Goal: Task Accomplishment & Management: Manage account settings

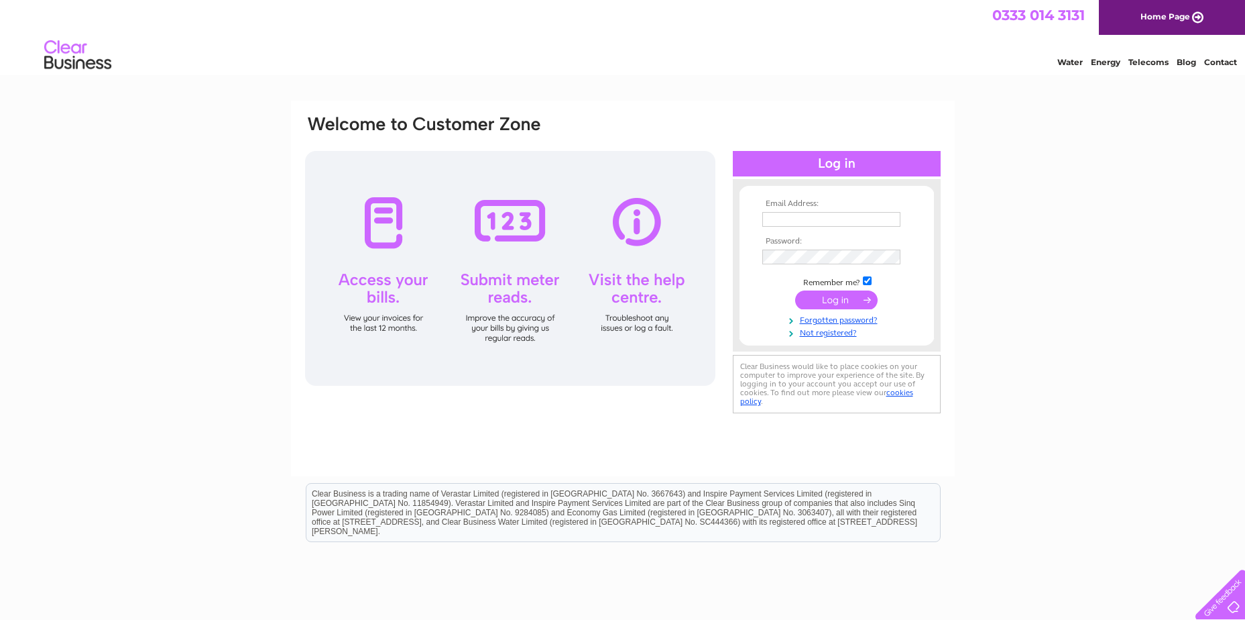
type input "emma.henderson@vpz.co.uk"
click at [839, 296] on input "submit" at bounding box center [836, 299] width 82 height 19
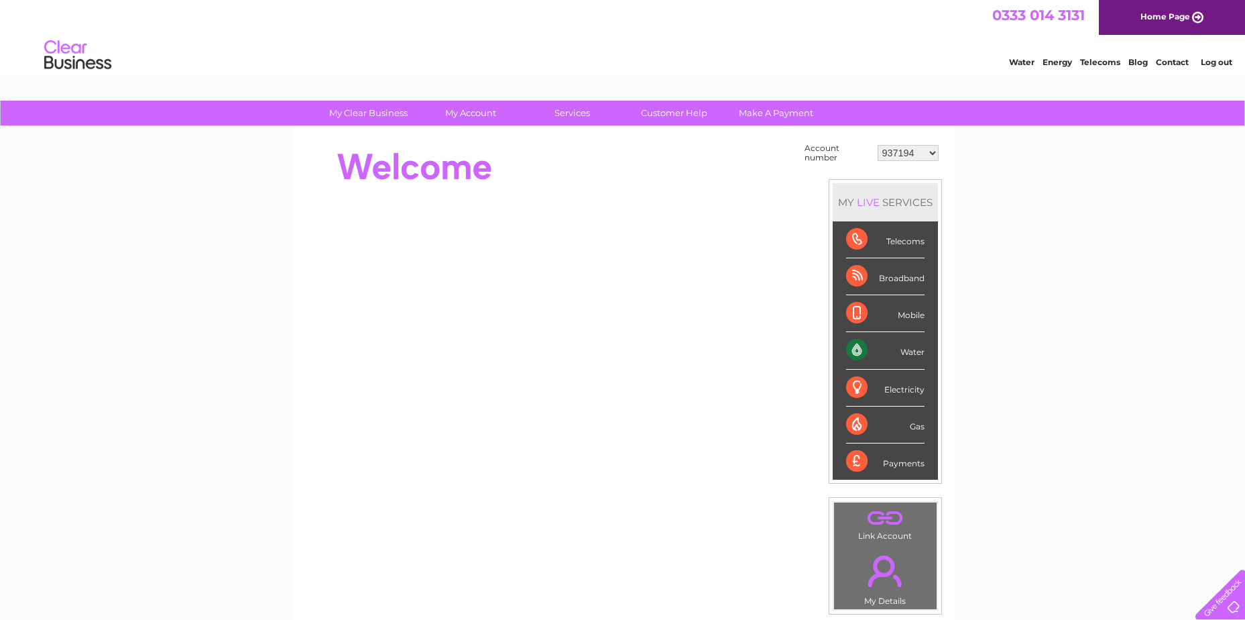
click at [917, 151] on select "937194 30300259" at bounding box center [908, 153] width 61 height 16
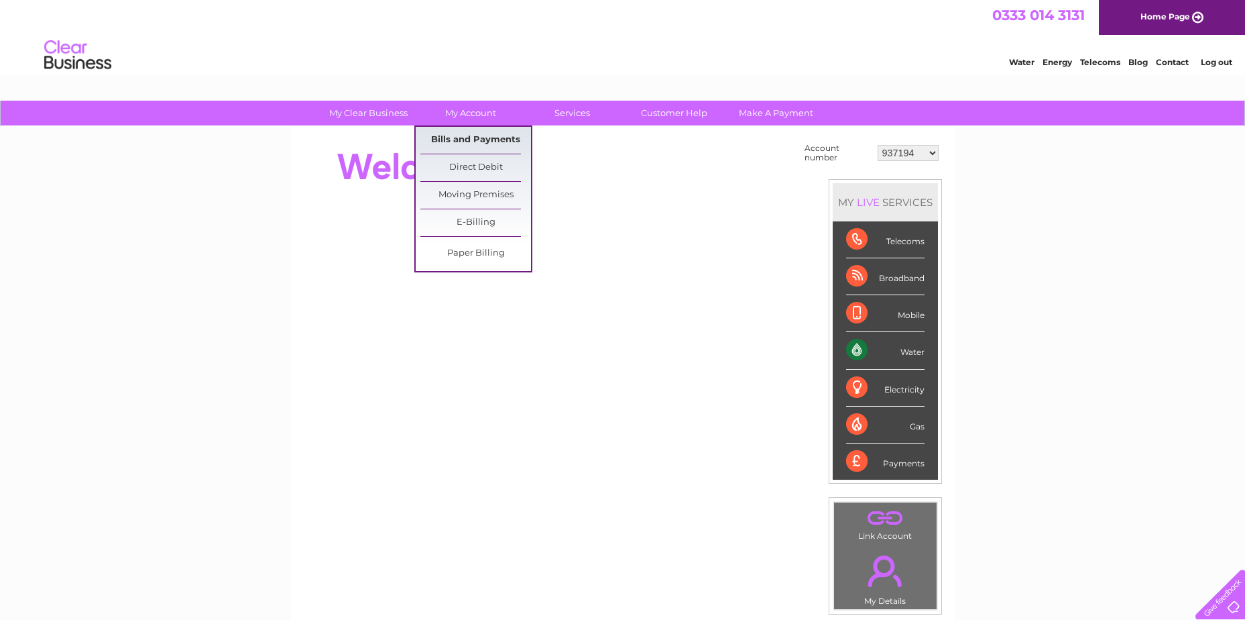
click at [469, 147] on link "Bills and Payments" at bounding box center [475, 140] width 111 height 27
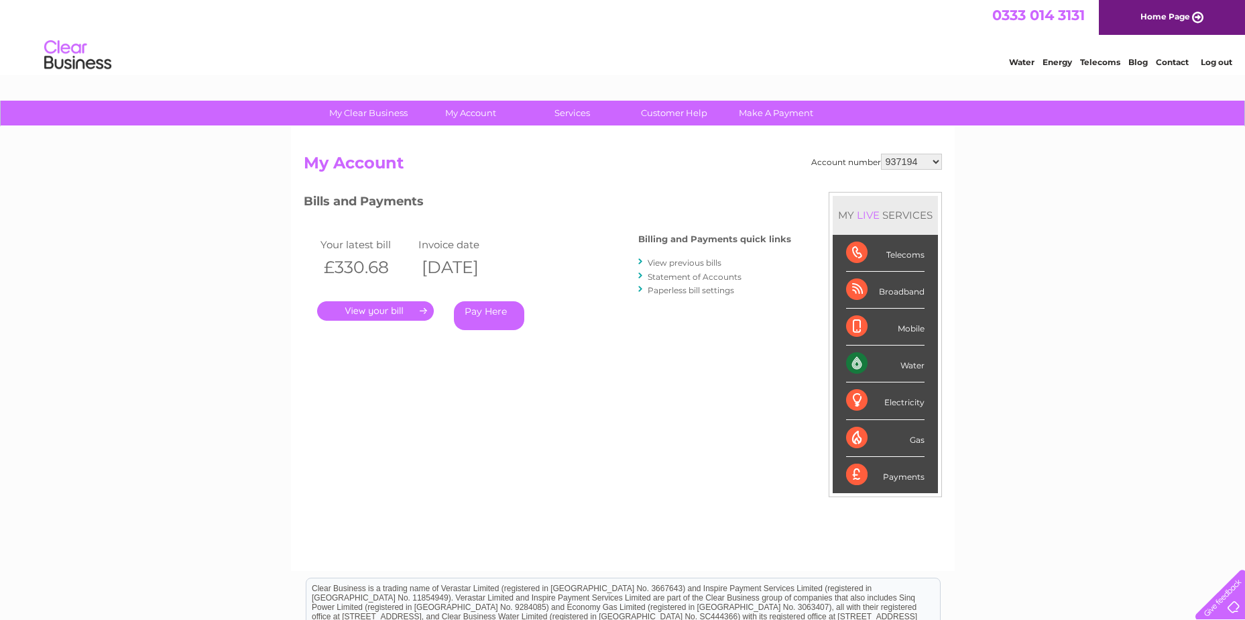
click at [706, 262] on link "View previous bills" at bounding box center [685, 263] width 74 height 10
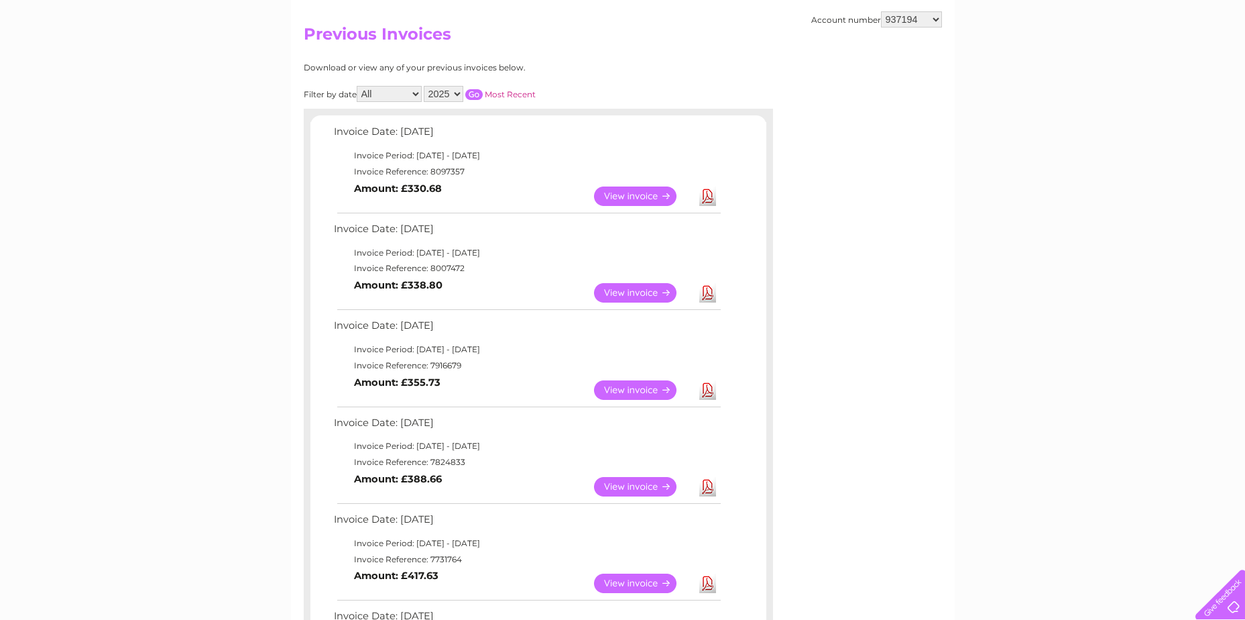
scroll to position [134, 0]
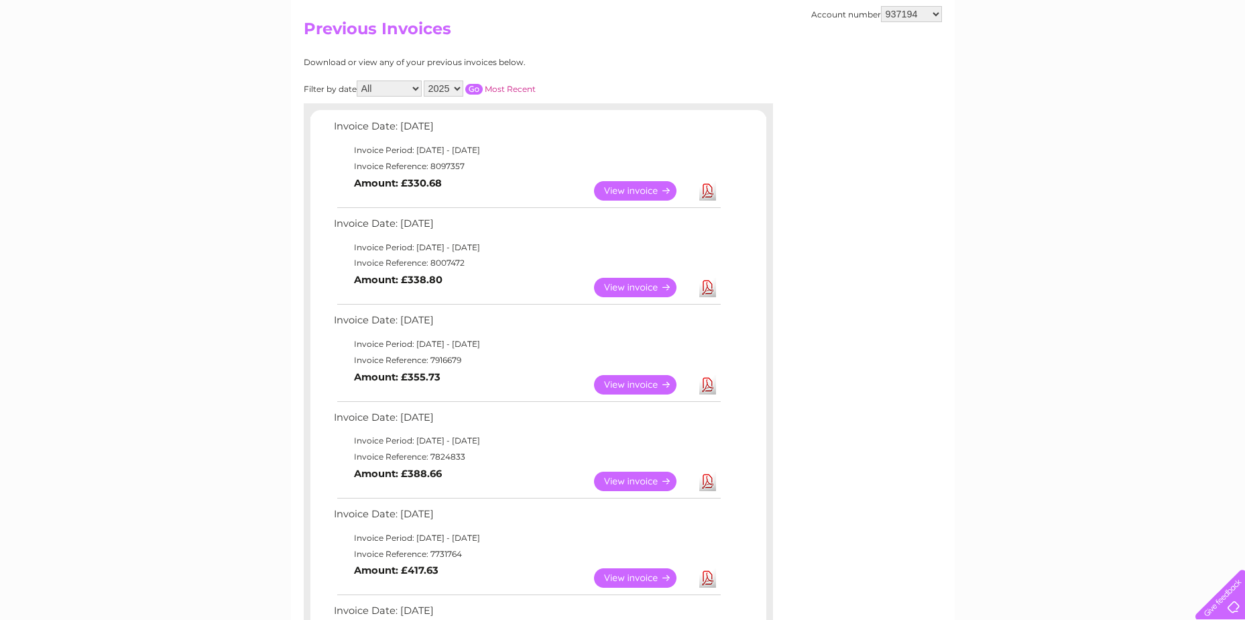
click at [639, 285] on link "View" at bounding box center [643, 287] width 99 height 19
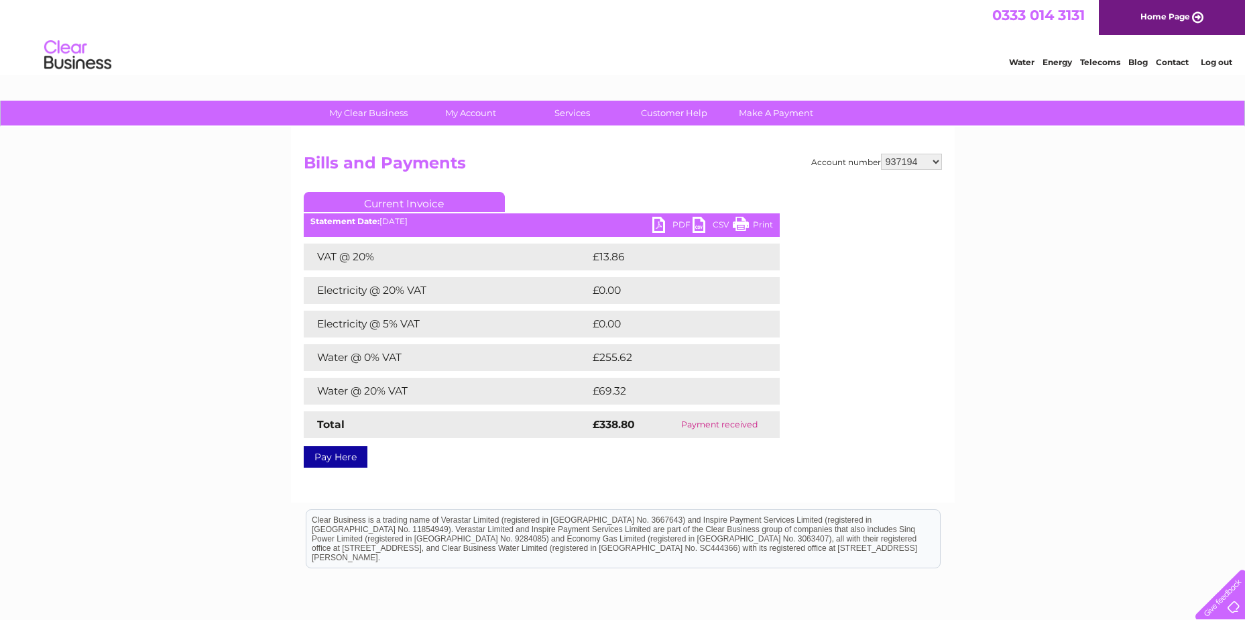
click at [675, 222] on link "PDF" at bounding box center [672, 226] width 40 height 19
